Goal: Navigation & Orientation: Find specific page/section

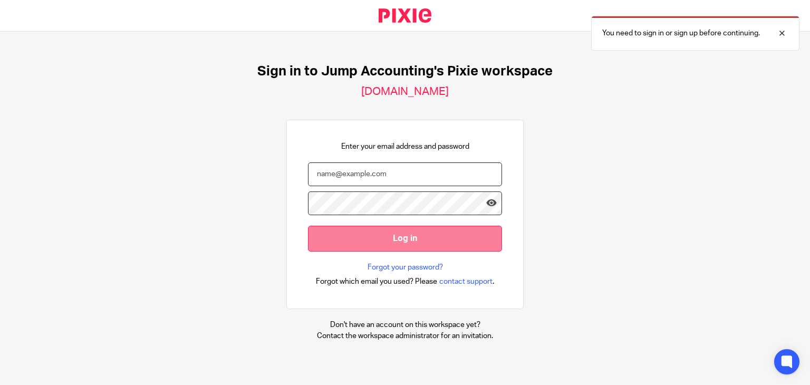
type input "[EMAIL_ADDRESS][DOMAIN_NAME]"
click at [365, 240] on input "Log in" at bounding box center [405, 239] width 194 height 26
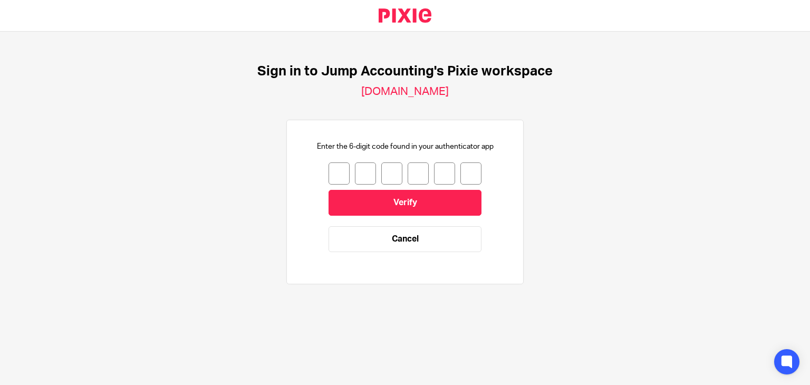
click at [331, 167] on input "number" at bounding box center [339, 173] width 21 height 22
type input "6"
type input "2"
type input "6"
type input "7"
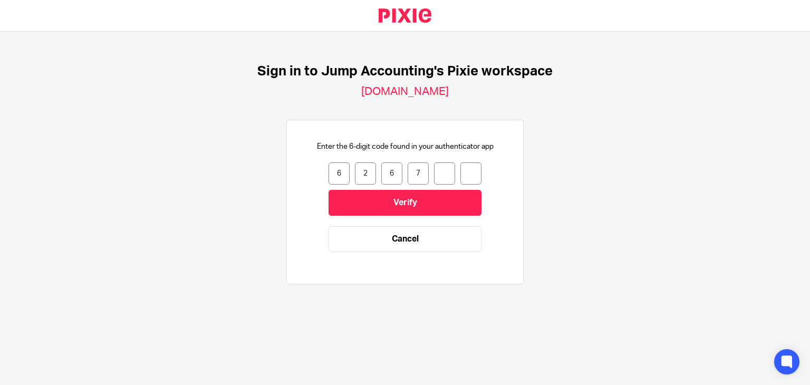
type input "0"
type input "4"
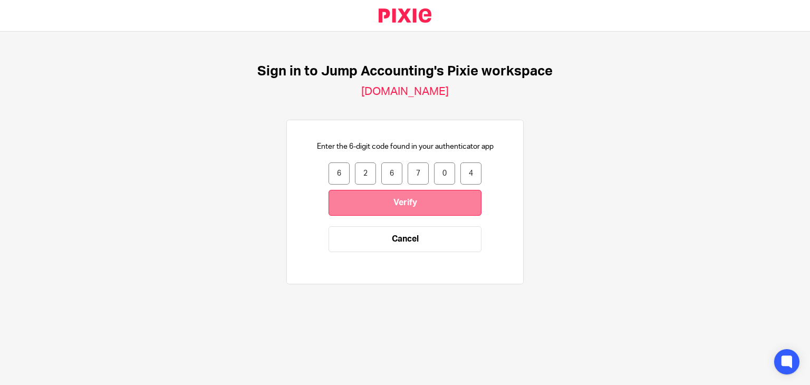
click at [359, 205] on input "Verify" at bounding box center [405, 203] width 153 height 26
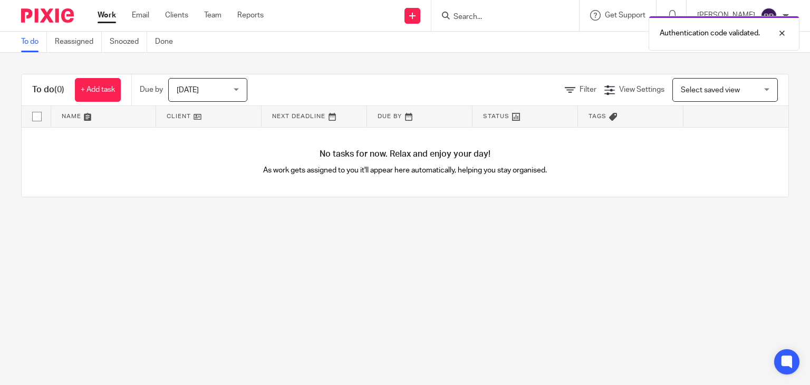
click at [460, 21] on div "Authentication code validated." at bounding box center [602, 31] width 394 height 40
click at [447, 11] on div "Authentication code validated." at bounding box center [602, 31] width 394 height 40
click at [449, 16] on div "Authentication code validated." at bounding box center [602, 31] width 394 height 40
click at [452, 16] on input "Search" at bounding box center [499, 17] width 95 height 9
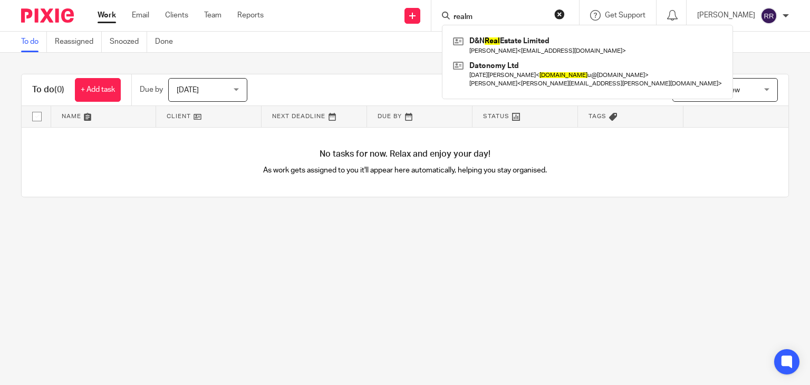
type input "realm"
